Goal: Register for event/course

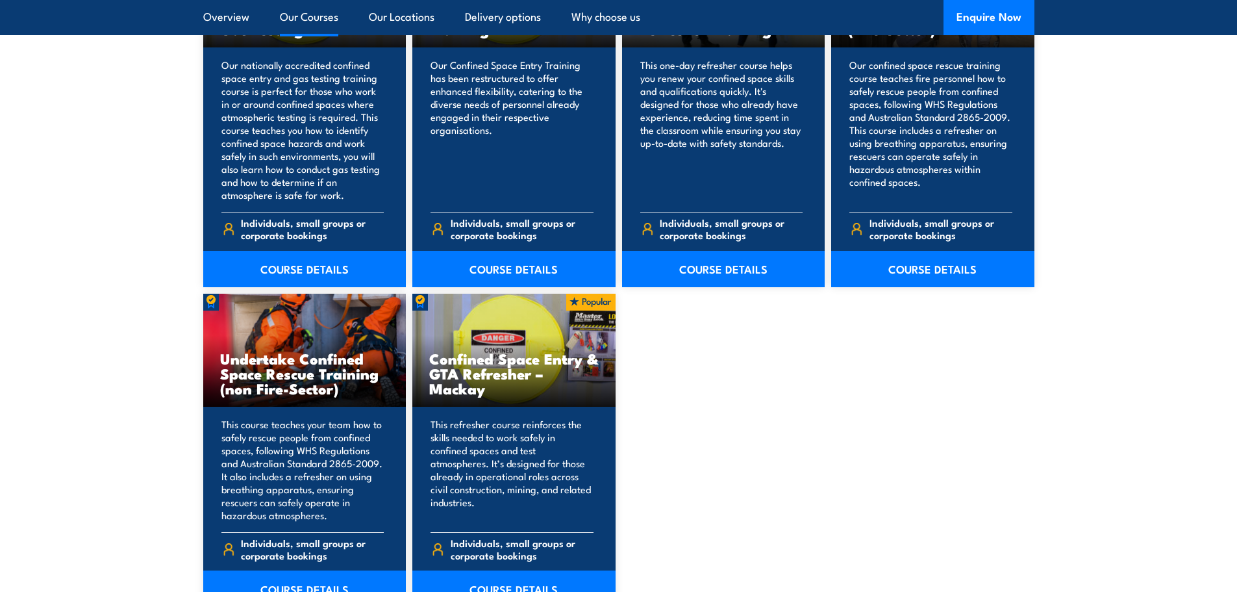
scroll to position [1039, 0]
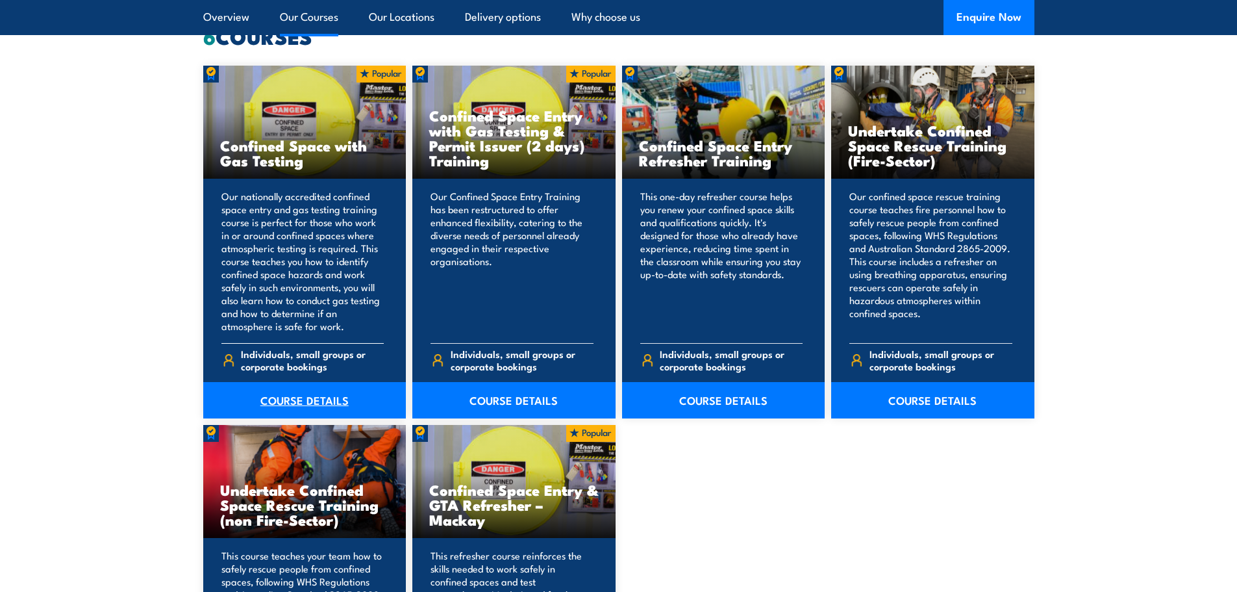
click at [296, 402] on link "COURSE DETAILS" at bounding box center [304, 400] width 203 height 36
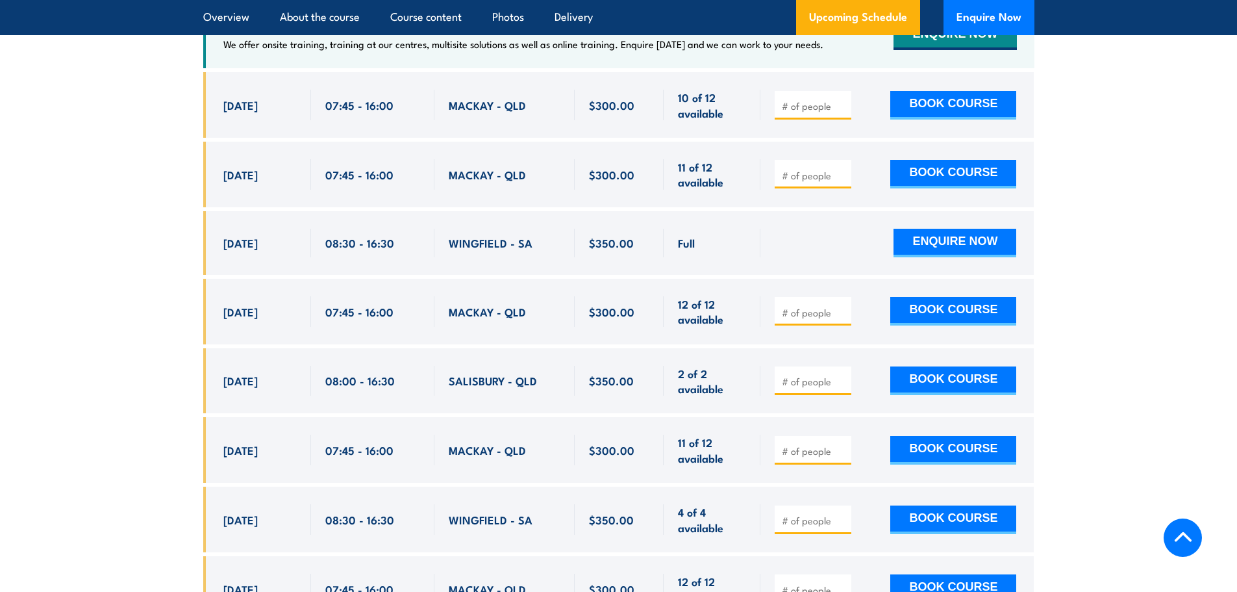
scroll to position [2273, 0]
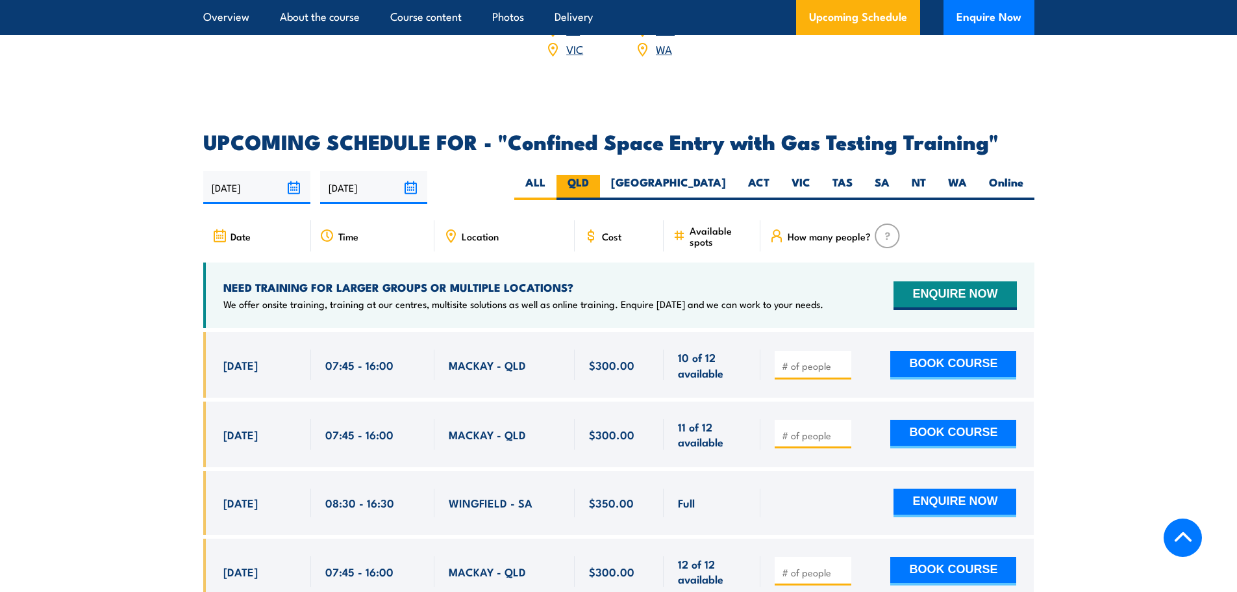
click at [600, 177] on label "QLD" at bounding box center [579, 187] width 44 height 25
click at [598, 177] on input "QLD" at bounding box center [593, 179] width 8 height 8
radio input "true"
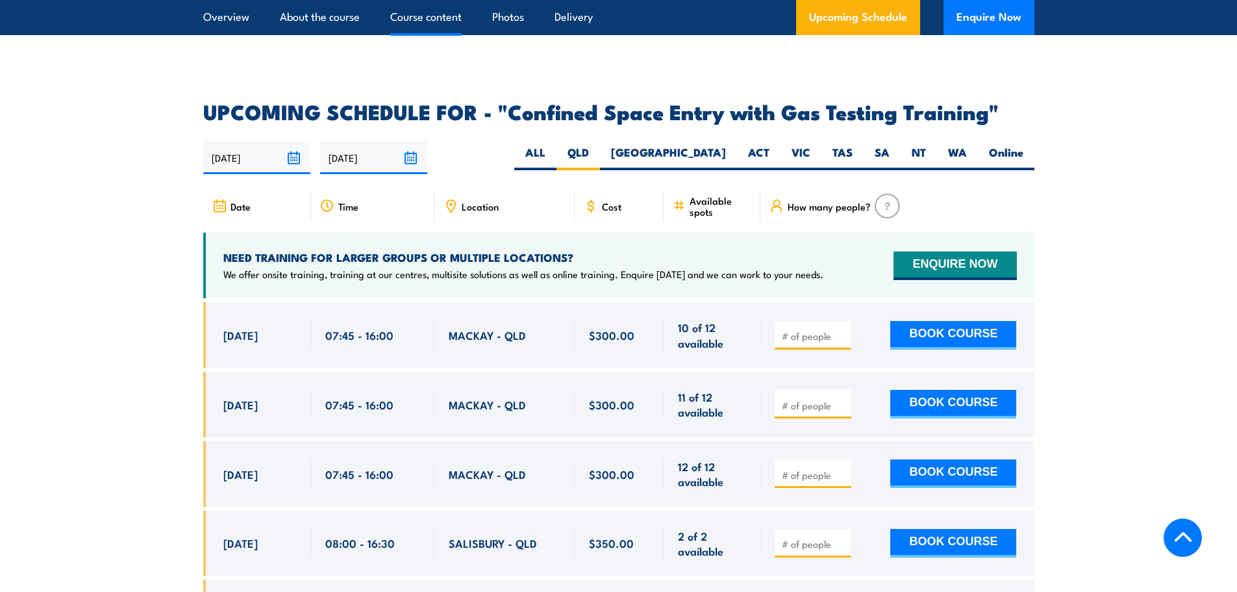
scroll to position [2400, 0]
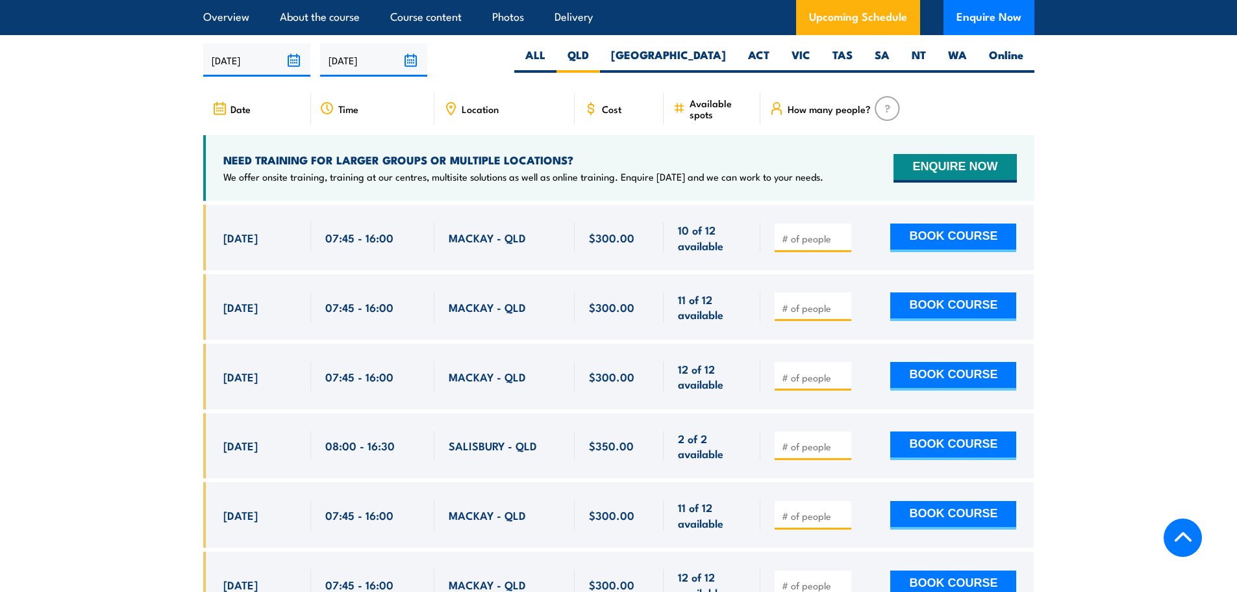
click at [477, 94] on div "Location" at bounding box center [504, 108] width 140 height 31
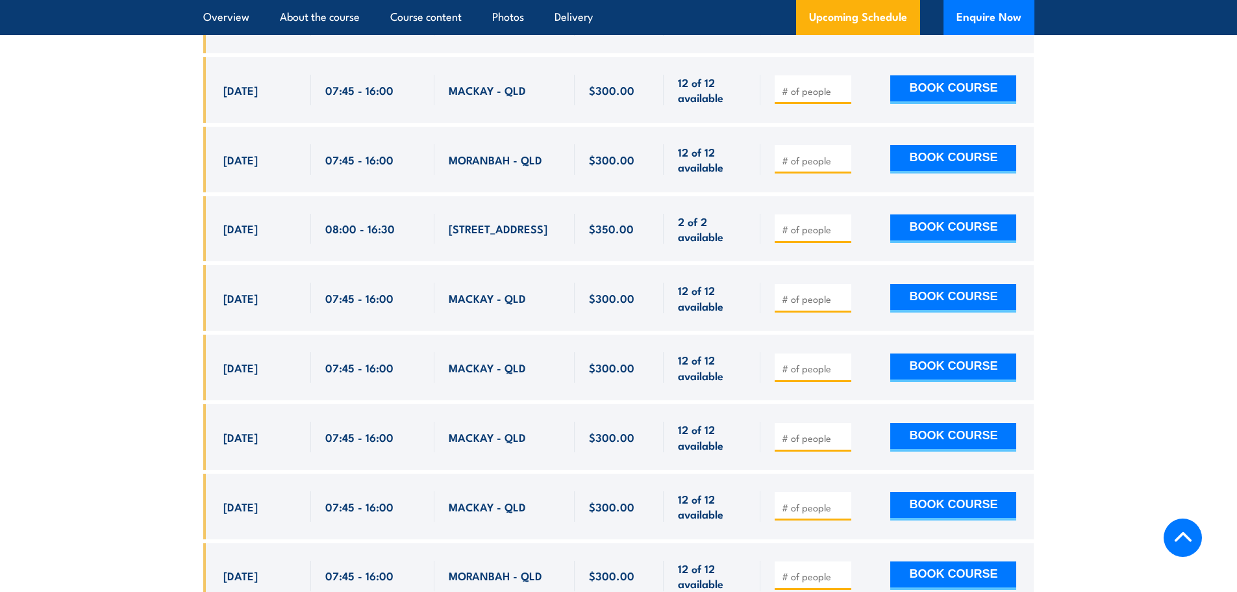
scroll to position [2985, 0]
